Goal: Information Seeking & Learning: Learn about a topic

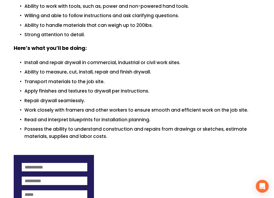
scroll to position [251, 0]
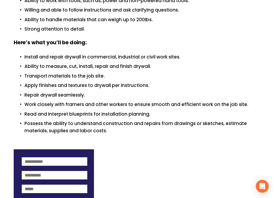
click at [117, 139] on p at bounding box center [137, 142] width 247 height 7
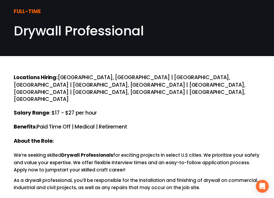
scroll to position [0, 0]
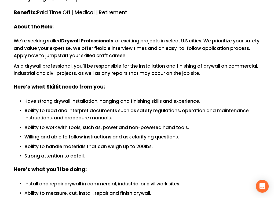
click at [117, 143] on p "Ability to handle materials that can weigh up to 200Ibs." at bounding box center [142, 146] width 236 height 7
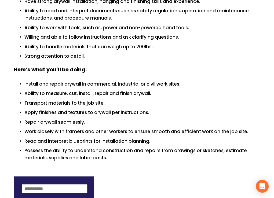
click at [117, 138] on p "Read and interpret blueprints for installation planning." at bounding box center [142, 141] width 236 height 7
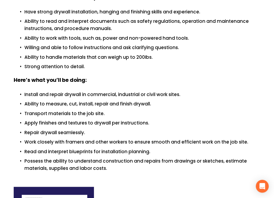
scroll to position [210, 0]
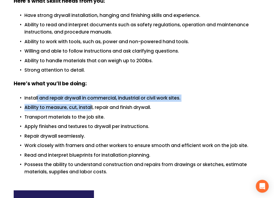
drag, startPoint x: 37, startPoint y: 81, endPoint x: 91, endPoint y: 84, distance: 54.3
click at [91, 95] on ul "Install and repair drywall in commercial, industrial or civil work sites. Abili…" at bounding box center [137, 135] width 247 height 81
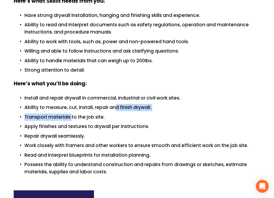
drag, startPoint x: 71, startPoint y: 93, endPoint x: 115, endPoint y: 84, distance: 45.2
click at [115, 95] on ul "Install and repair drywall in commercial, industrial or civil work sites. Abili…" at bounding box center [137, 135] width 247 height 81
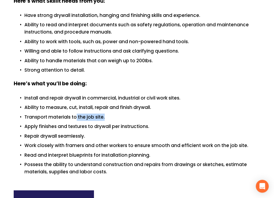
drag, startPoint x: 75, startPoint y: 97, endPoint x: 109, endPoint y: 101, distance: 34.9
click at [109, 114] on p "Transport materials to the job site." at bounding box center [142, 117] width 236 height 7
drag, startPoint x: 70, startPoint y: 115, endPoint x: 97, endPoint y: 113, distance: 27.0
click at [97, 113] on ul "Install and repair drywall in commercial, industrial or civil work sites. Abili…" at bounding box center [137, 135] width 247 height 81
drag, startPoint x: 48, startPoint y: 126, endPoint x: 83, endPoint y: 129, distance: 35.0
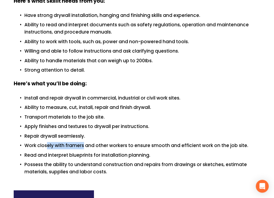
click at [83, 142] on p "Work closely with framers and other workers to ensure smooth and efficient work…" at bounding box center [142, 145] width 236 height 7
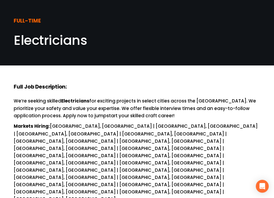
click at [78, 85] on h4 "Full Job Description:" at bounding box center [137, 88] width 247 height 8
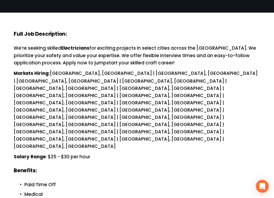
scroll to position [54, 0]
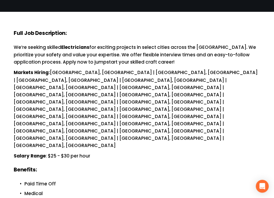
drag, startPoint x: 78, startPoint y: 85, endPoint x: 58, endPoint y: 96, distance: 22.9
click at [58, 153] on p "Salary Range : $25 - $30 per hour" at bounding box center [137, 157] width 247 height 8
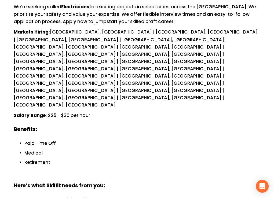
click at [42, 140] on p "Paid Time Off" at bounding box center [142, 143] width 236 height 7
click at [60, 169] on p at bounding box center [142, 172] width 236 height 7
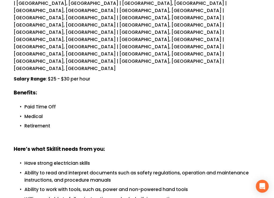
scroll to position [132, 0]
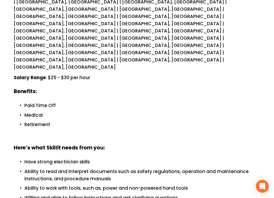
click at [60, 168] on p "Ability to read and interpret documents such as safety regulations, operation a…" at bounding box center [142, 175] width 236 height 14
drag, startPoint x: 83, startPoint y: 114, endPoint x: 125, endPoint y: 116, distance: 42.8
click at [125, 168] on p "Ability to read and interpret documents such as safety regulations, operation a…" at bounding box center [142, 175] width 236 height 14
click at [75, 194] on p "Willing and able to follow instructions and ask clarifying questions" at bounding box center [142, 197] width 236 height 7
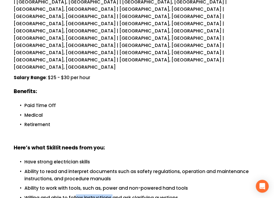
drag, startPoint x: 75, startPoint y: 139, endPoint x: 113, endPoint y: 143, distance: 37.5
click at [113, 194] on p "Willing and able to follow instructions and ask clarifying questions" at bounding box center [142, 197] width 236 height 7
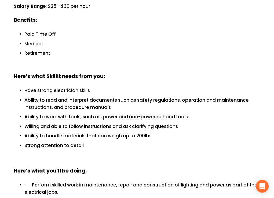
scroll to position [206, 0]
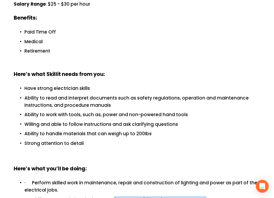
drag, startPoint x: 113, startPoint y: 143, endPoint x: 143, endPoint y: 154, distance: 32.8
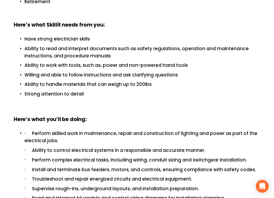
drag, startPoint x: 112, startPoint y: 143, endPoint x: 124, endPoint y: 144, distance: 11.6
click at [123, 194] on p "· Read and interpret blueprints and control wiring diagrams for installation pl…" at bounding box center [142, 197] width 236 height 7
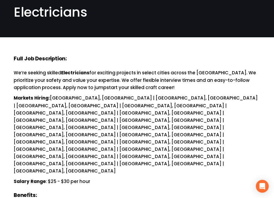
scroll to position [0, 0]
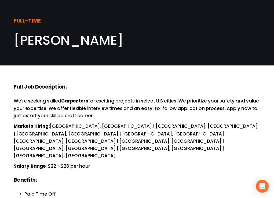
click at [82, 50] on div "FULL-TIME Carpenter" at bounding box center [137, 32] width 274 height 49
click at [57, 114] on p "We’re seeking skilled Carpenters for exciting projects in select U.S cities. We…" at bounding box center [137, 108] width 247 height 22
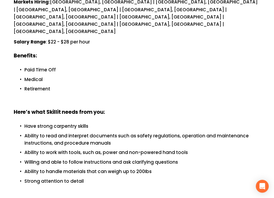
click at [57, 132] on p "Ability to read and interpret documents such as safety regulations, operation a…" at bounding box center [142, 139] width 236 height 14
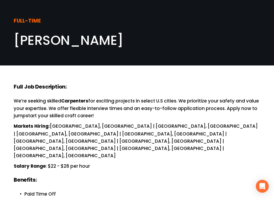
click at [60, 103] on p "We’re seeking skilled Carpenters for exciting projects in select U.S cities. We…" at bounding box center [137, 108] width 247 height 22
click at [48, 135] on p "Markets Hiring: San Luis, AZ | Trenton, SC | Charlotte, NC | Boca Raton, FL | A…" at bounding box center [137, 141] width 247 height 37
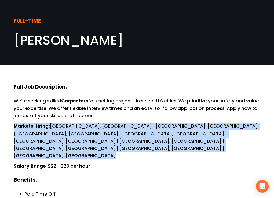
click at [48, 135] on p "Markets Hiring: San Luis, AZ | Trenton, SC | Charlotte, NC | Boca Raton, FL | A…" at bounding box center [137, 141] width 247 height 37
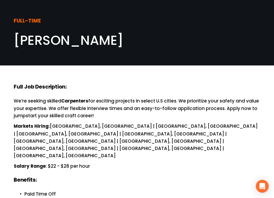
click at [105, 118] on p "We’re seeking skilled Carpenters for exciting projects in select U.S cities. We…" at bounding box center [137, 108] width 247 height 22
